Goal: Check status: Check status

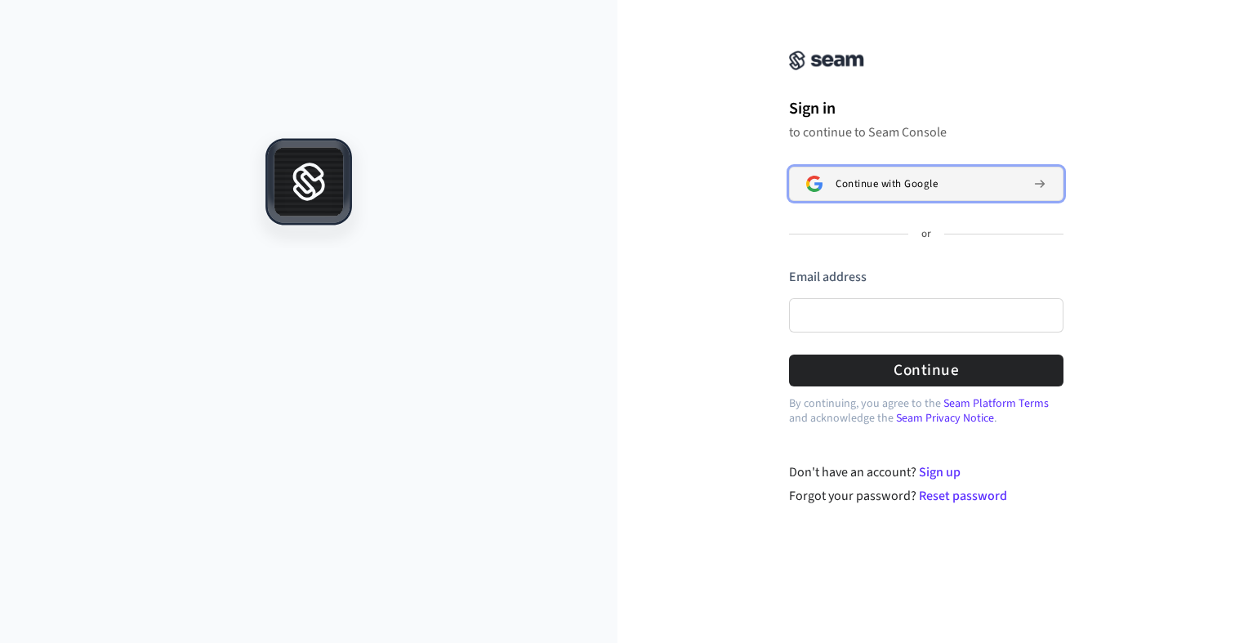
click at [898, 184] on span "Continue with Google" at bounding box center [887, 183] width 102 height 13
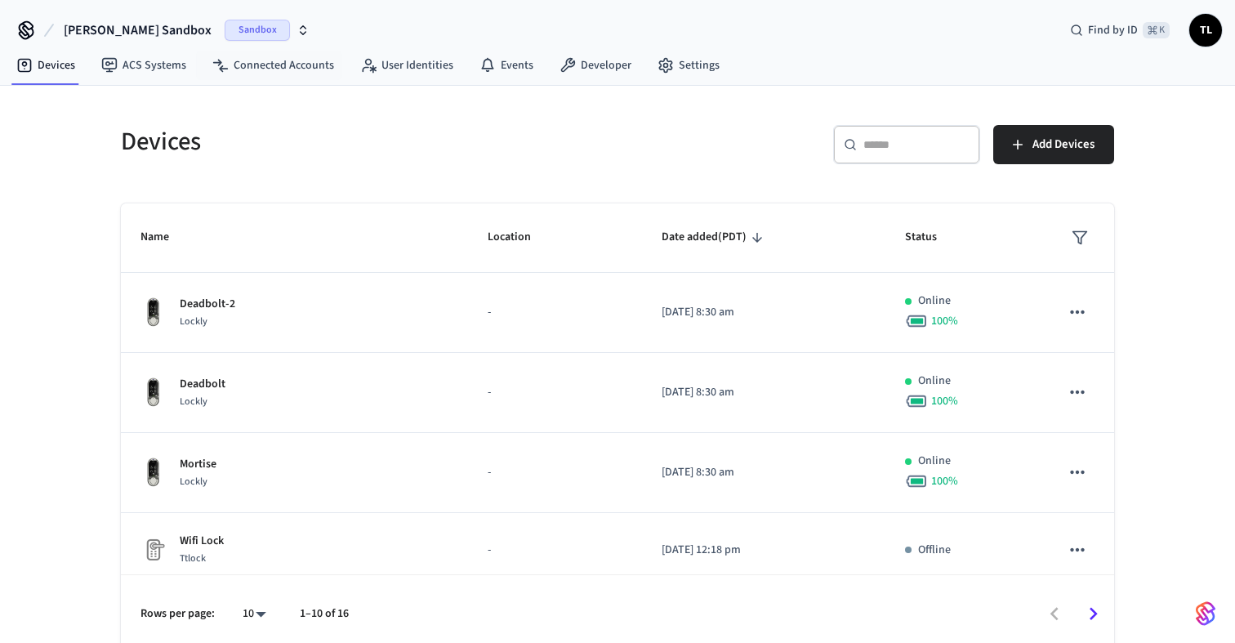
click at [225, 39] on span "Sandbox" at bounding box center [257, 30] width 65 height 21
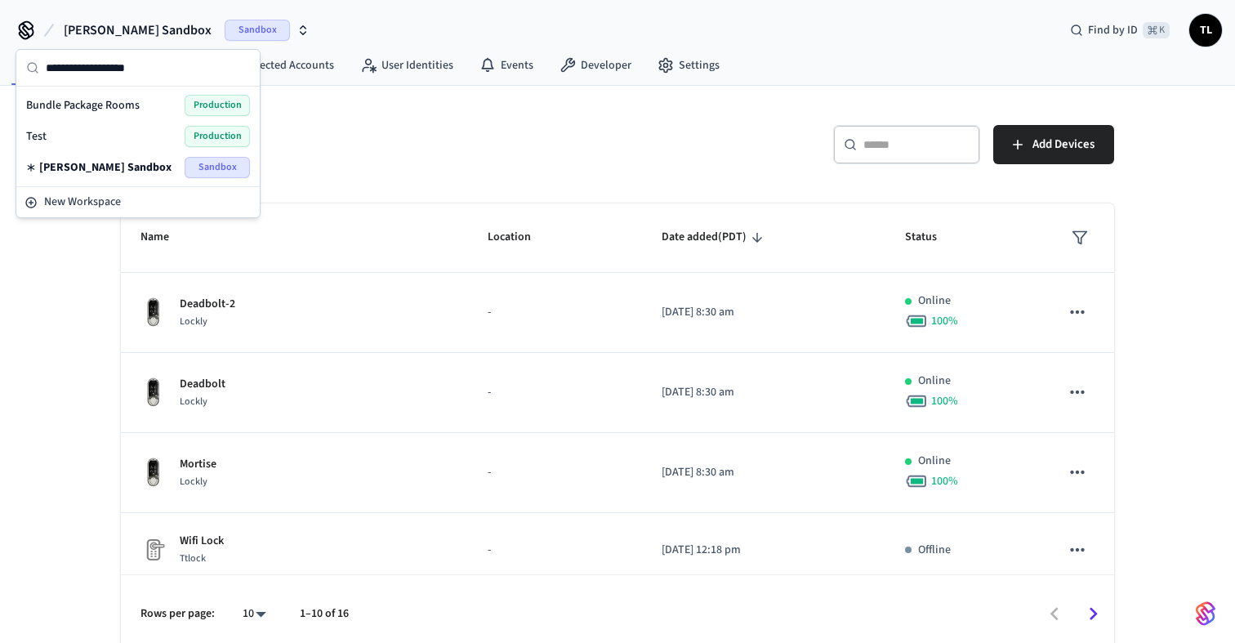
click at [201, 110] on span "Production" at bounding box center [217, 105] width 65 height 21
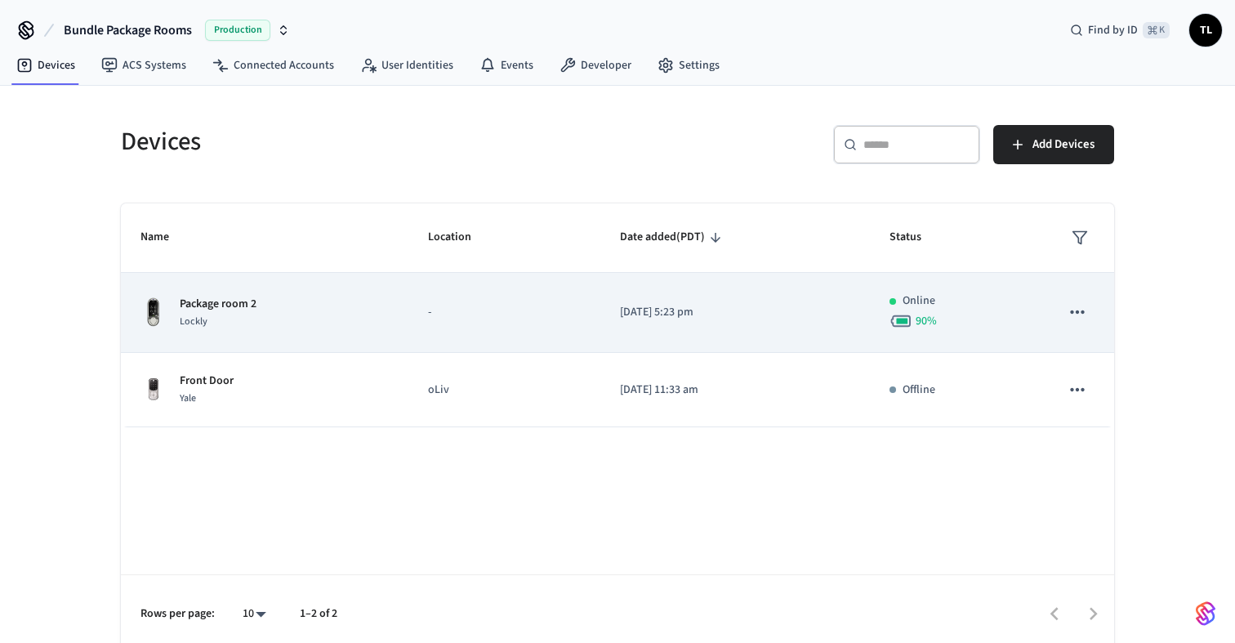
click at [306, 318] on div "Package room 2 Lockly" at bounding box center [264, 313] width 248 height 34
